Goal: Obtain resource: Download file/media

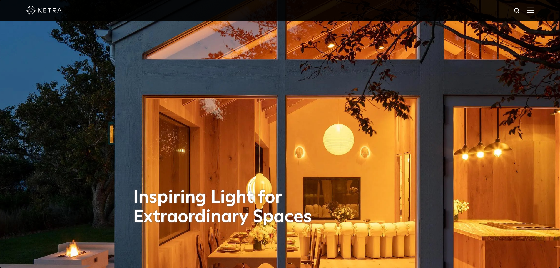
click at [534, 12] on img at bounding box center [530, 10] width 6 height 6
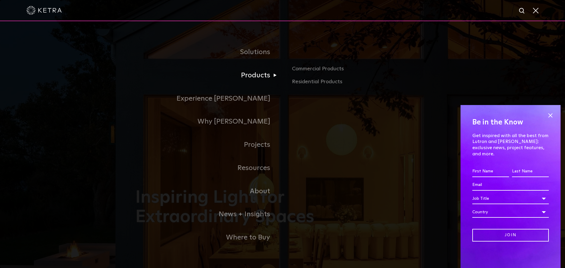
click at [256, 79] on link "Products" at bounding box center [208, 75] width 147 height 23
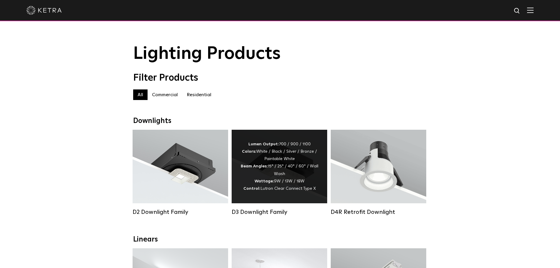
click at [267, 180] on div "Lumen Output: 700 / 900 / 1100 Colors: White / Black / Silver / Bronze / Painta…" at bounding box center [280, 167] width 78 height 52
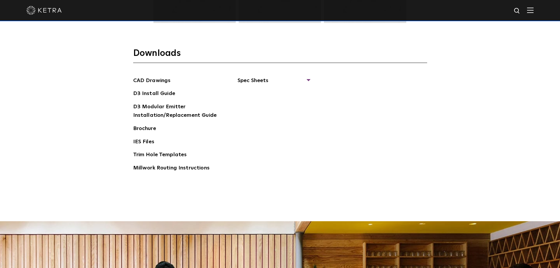
scroll to position [941, 0]
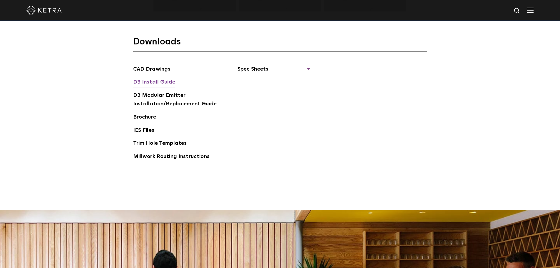
click at [153, 83] on link "D3 Install Guide" at bounding box center [154, 82] width 42 height 9
click at [154, 103] on link "D3 Modular Emitter Installation/Replacement Guide" at bounding box center [177, 100] width 88 height 18
